Goal: Task Accomplishment & Management: Manage account settings

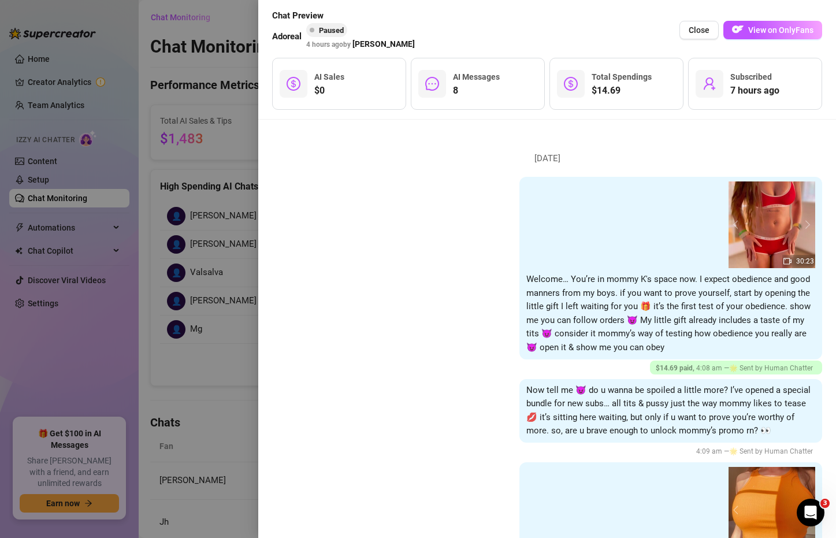
scroll to position [1425, 0]
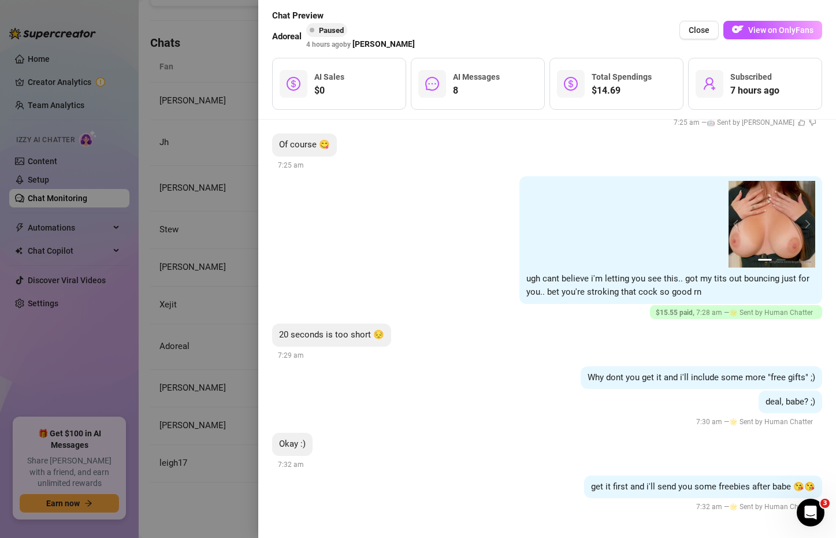
click at [147, 223] on div at bounding box center [418, 269] width 836 height 538
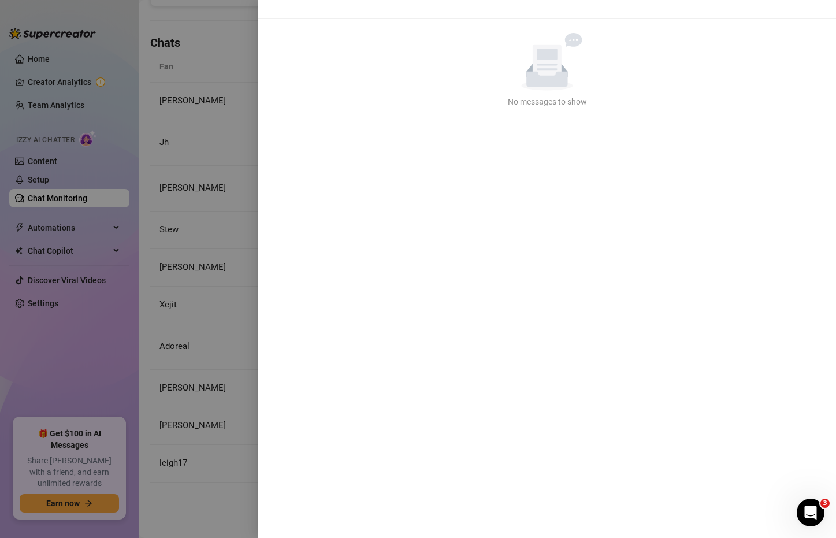
scroll to position [0, 0]
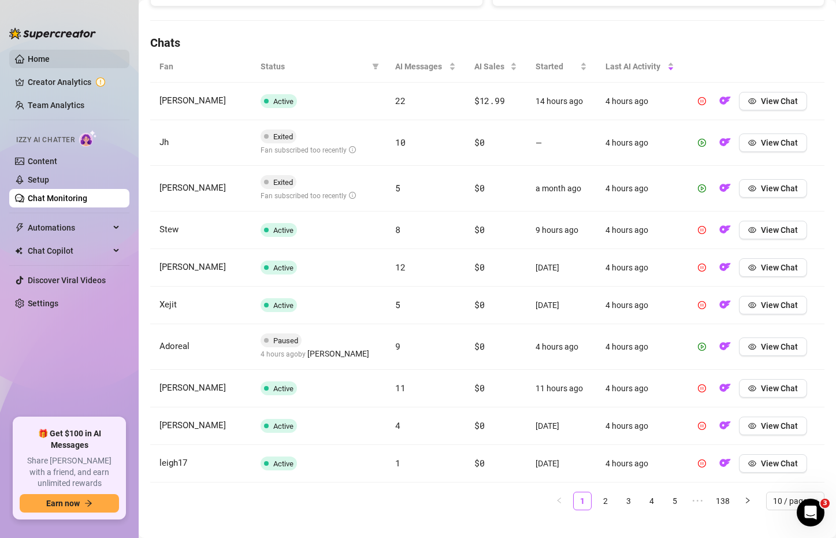
click at [50, 60] on link "Home" at bounding box center [39, 58] width 22 height 9
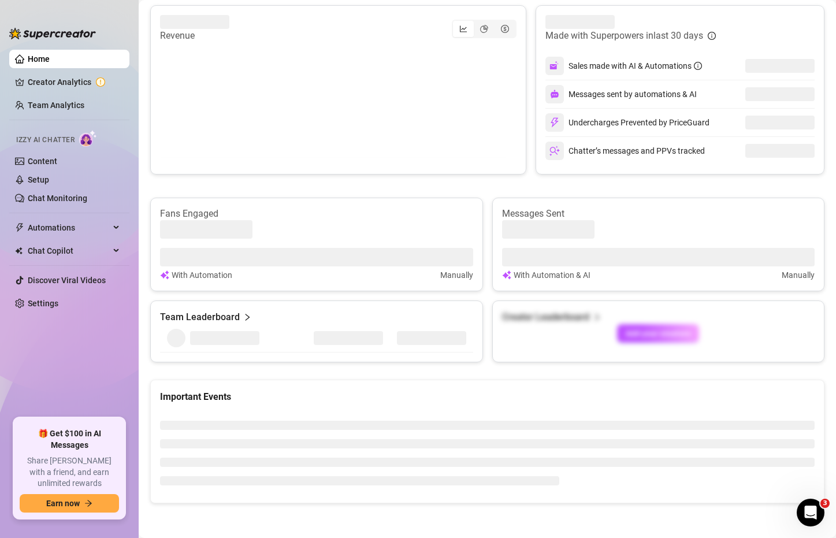
scroll to position [379, 0]
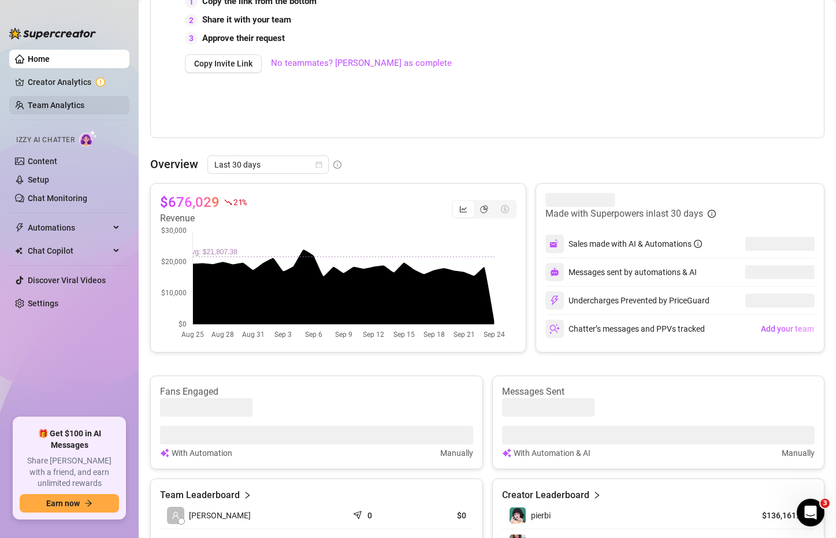
click at [84, 104] on link "Team Analytics" at bounding box center [56, 104] width 57 height 9
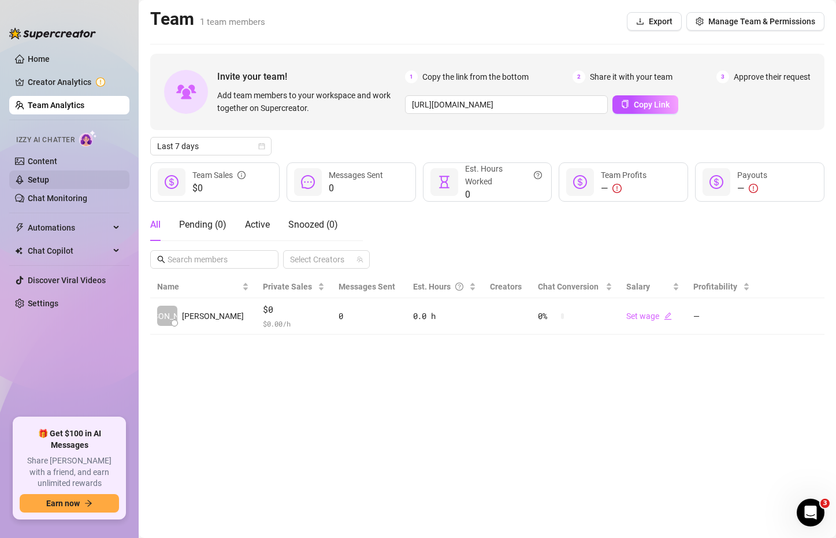
click at [49, 180] on link "Setup" at bounding box center [38, 179] width 21 height 9
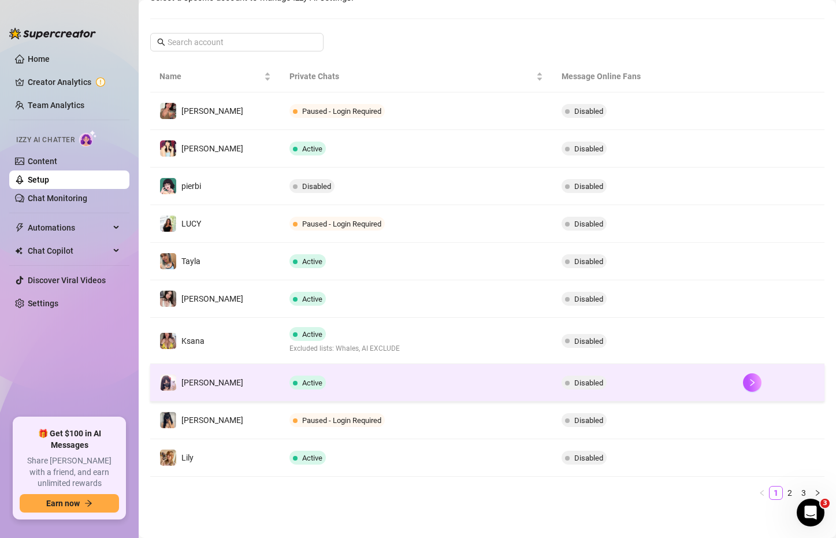
scroll to position [166, 0]
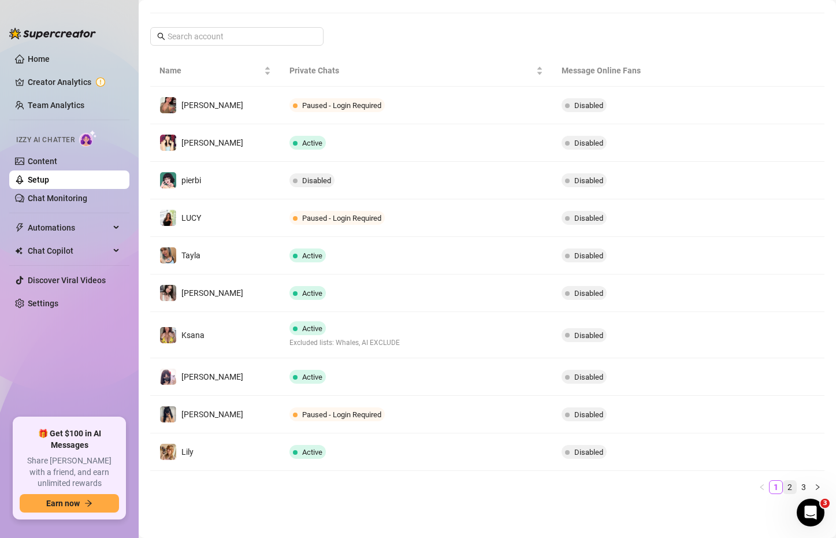
click at [783, 483] on link "2" at bounding box center [789, 486] width 13 height 13
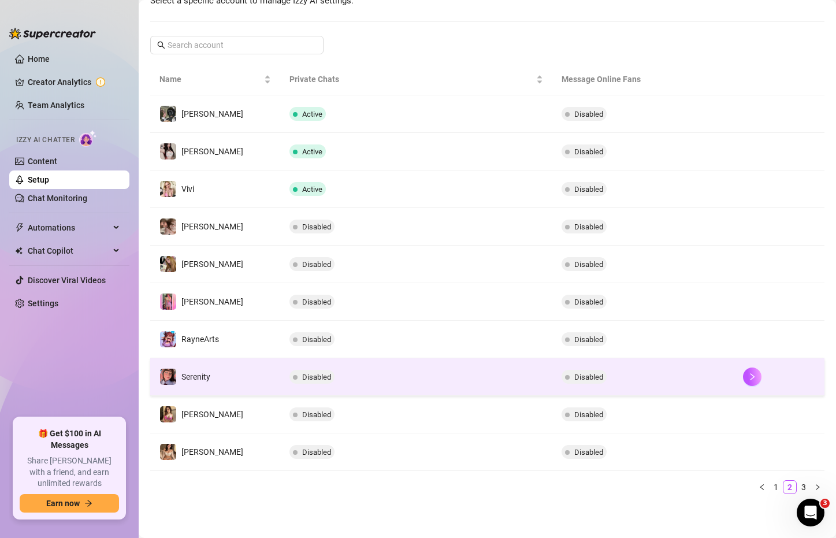
scroll to position [158, 0]
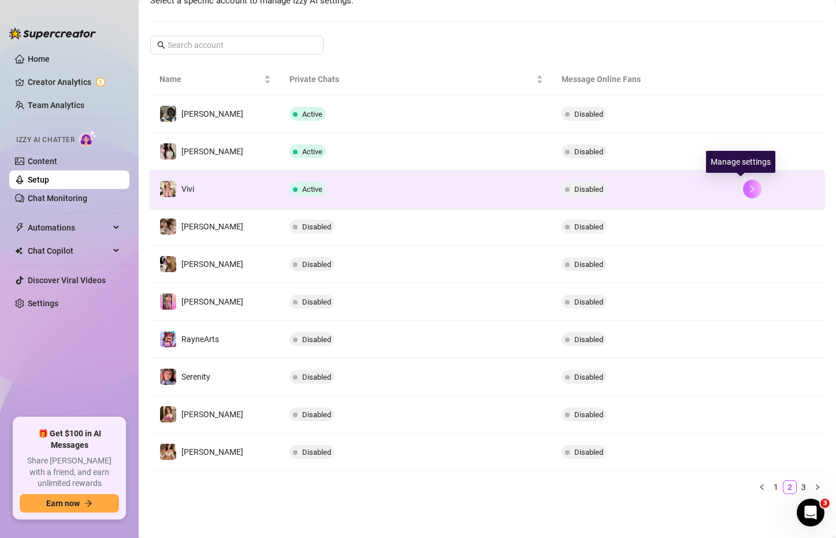
click at [748, 191] on icon "right" at bounding box center [752, 189] width 8 height 8
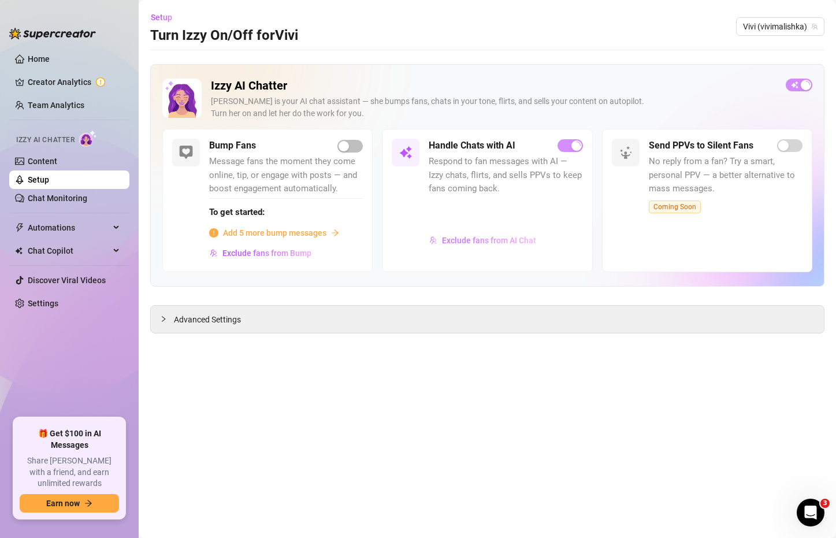
click at [464, 239] on span "Exclude fans from AI Chat" at bounding box center [489, 240] width 94 height 9
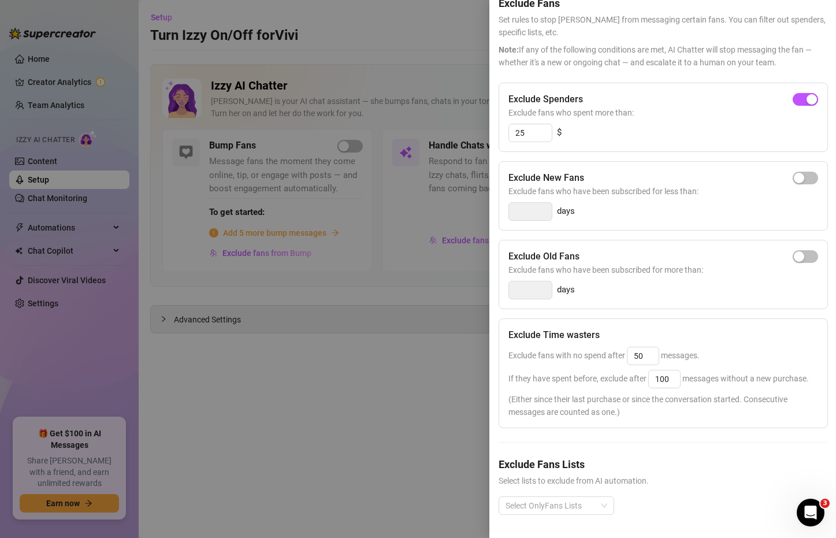
scroll to position [79, 0]
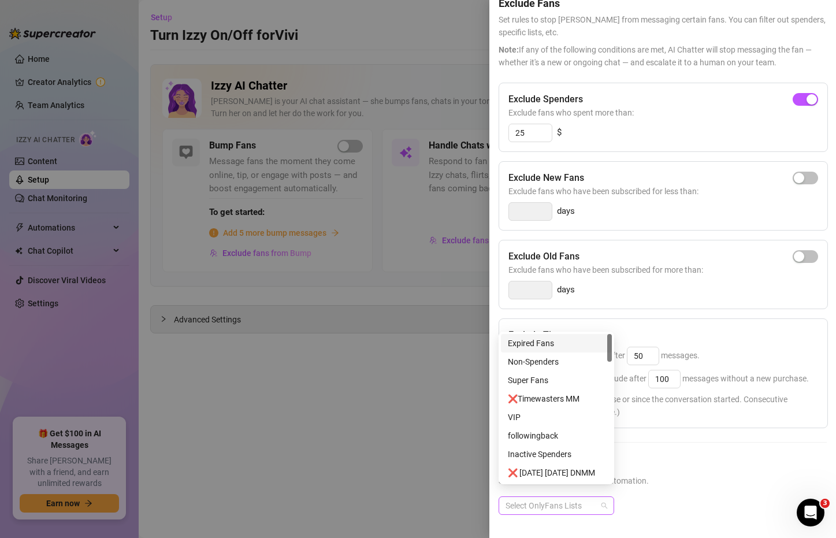
click at [595, 497] on div at bounding box center [550, 505] width 99 height 16
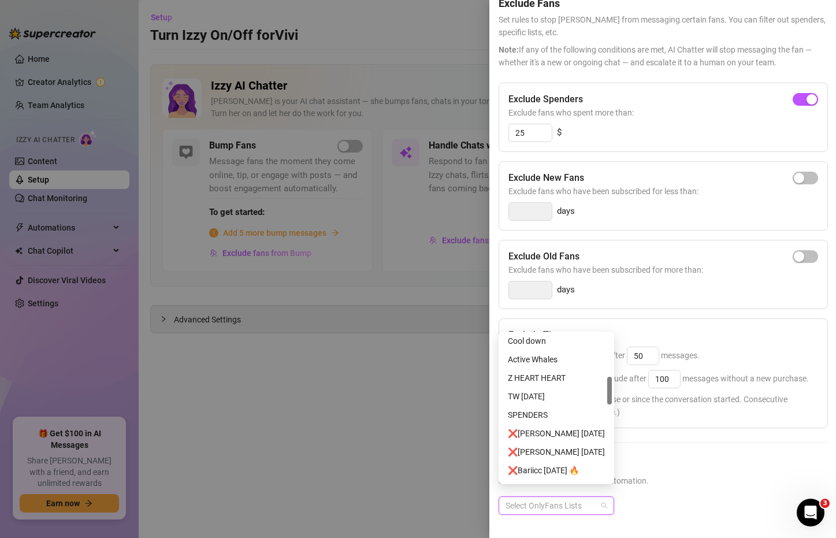
scroll to position [0, 0]
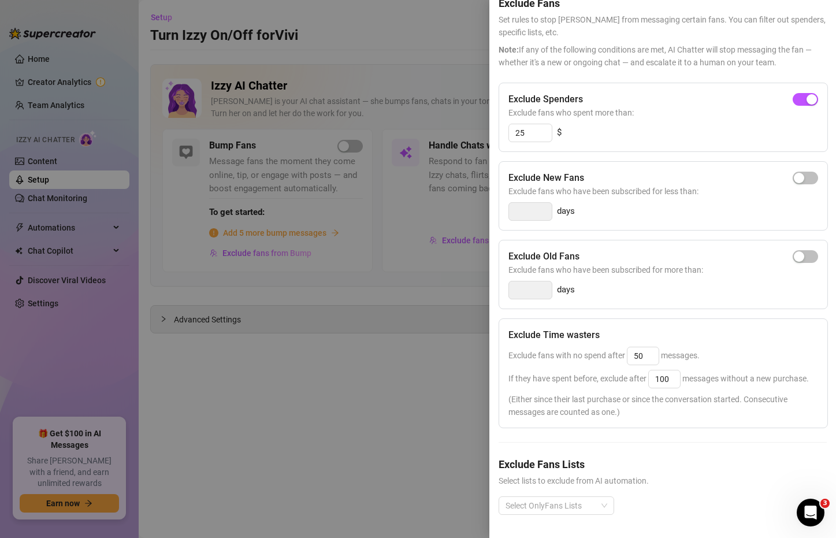
click at [263, 365] on div at bounding box center [418, 269] width 836 height 538
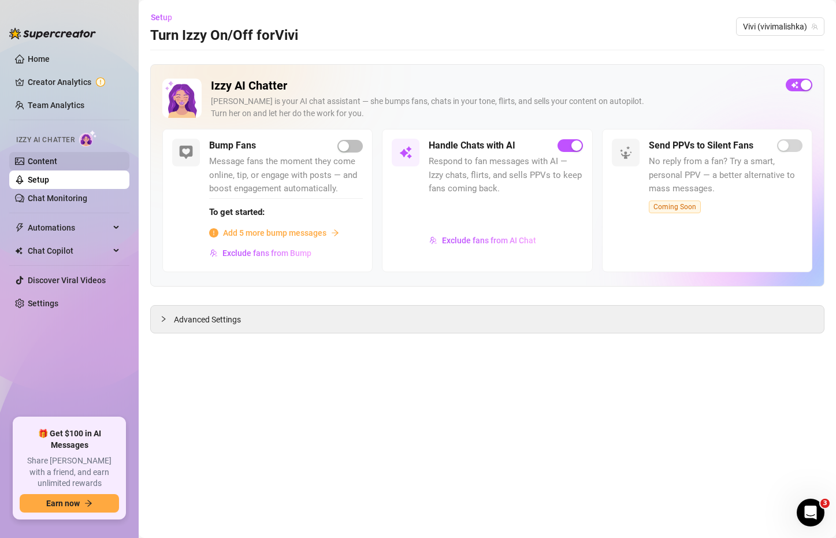
click at [57, 166] on link "Content" at bounding box center [42, 160] width 29 height 9
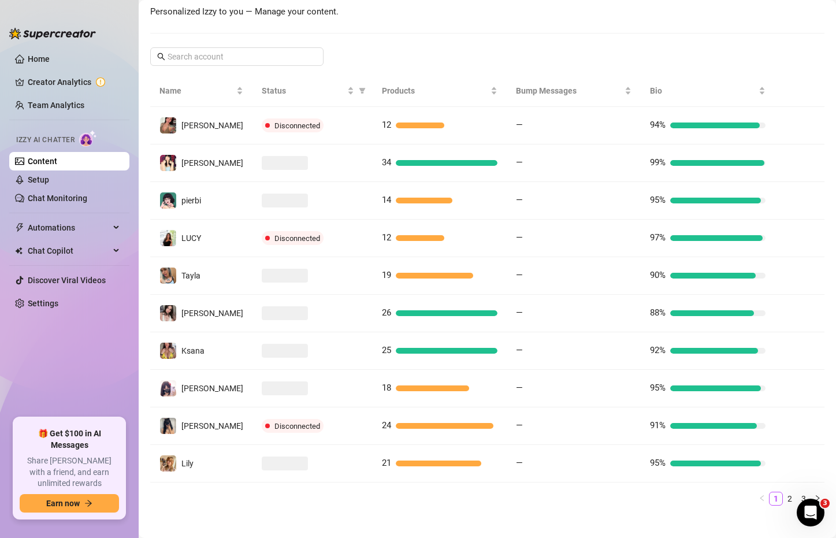
scroll to position [178, 0]
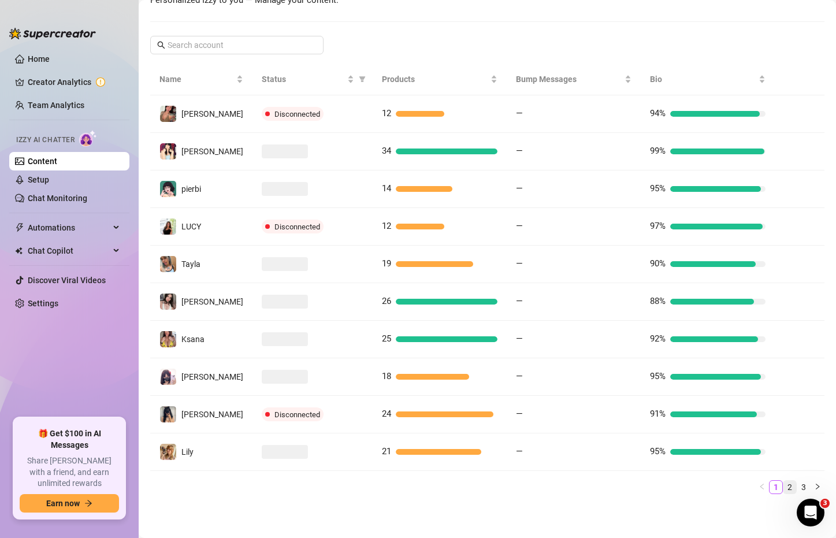
click at [783, 490] on link "2" at bounding box center [789, 486] width 13 height 13
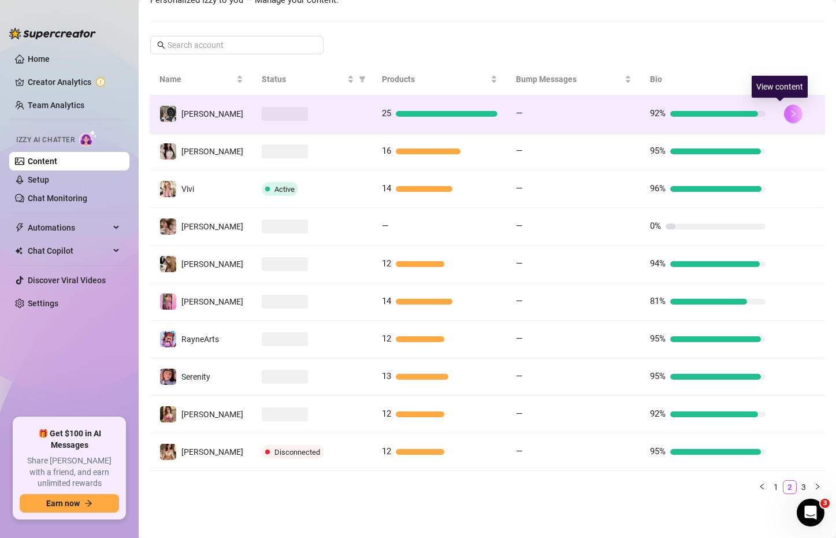
click at [789, 113] on icon "right" at bounding box center [793, 114] width 8 height 8
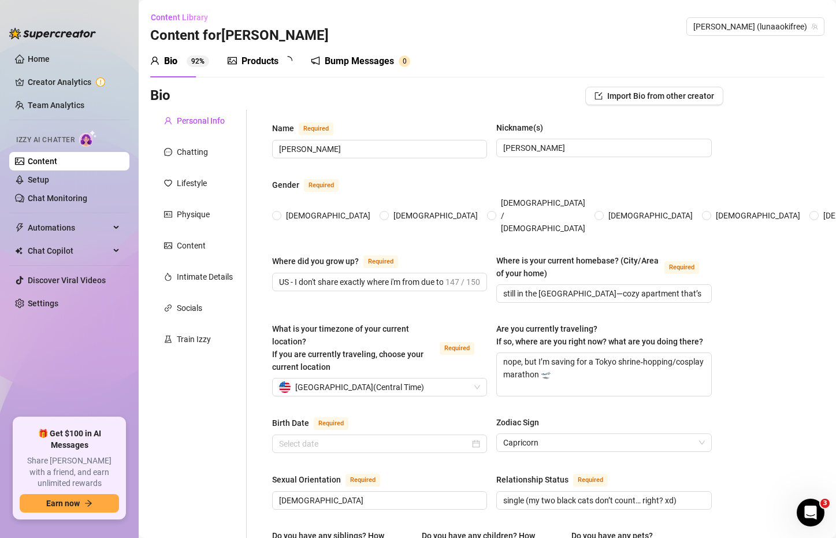
radio input "true"
type input "[DATE]"
click at [196, 150] on div "Chatting" at bounding box center [192, 152] width 31 height 13
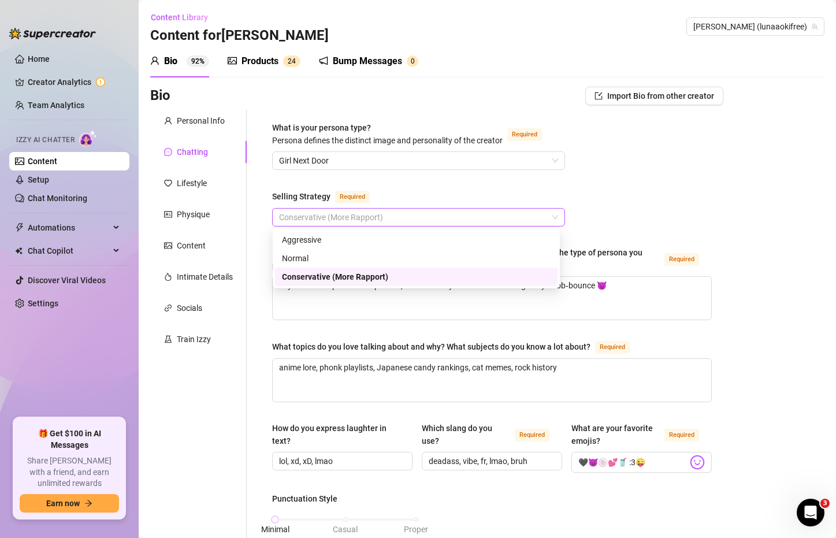
click at [312, 212] on span "Conservative (More Rapport)" at bounding box center [418, 216] width 279 height 17
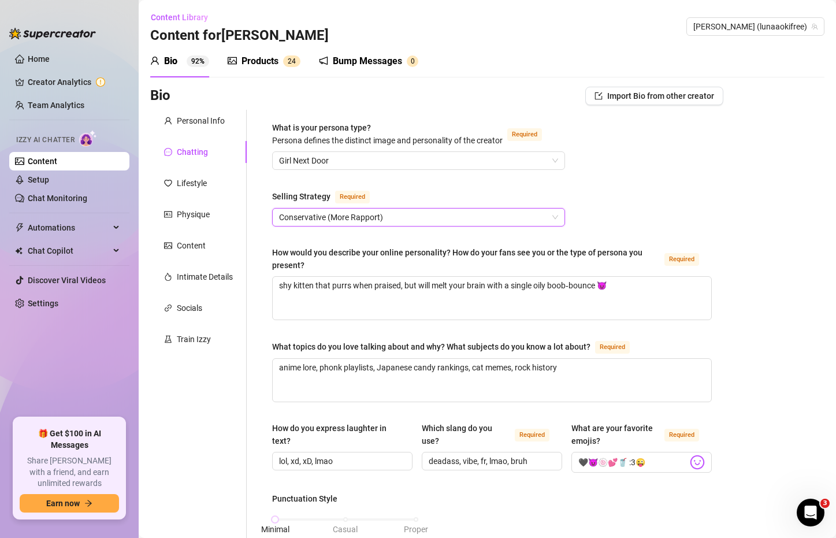
click at [312, 212] on span "Conservative (More Rapport)" at bounding box center [418, 216] width 279 height 17
